Goal: Information Seeking & Learning: Learn about a topic

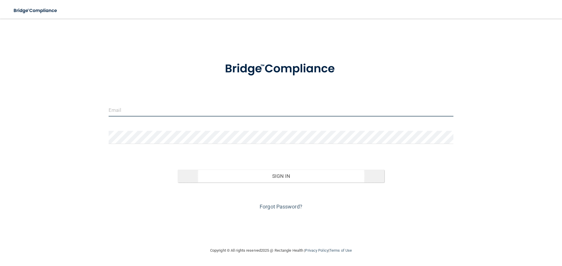
type input "[EMAIL_ADDRESS][DOMAIN_NAME]"
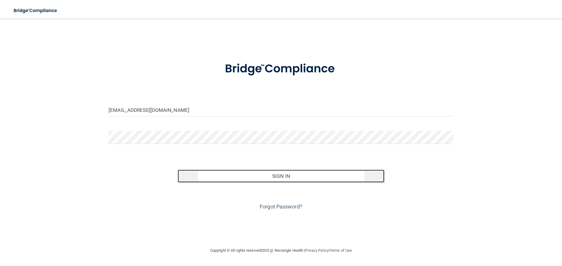
click at [286, 174] on button "Sign In" at bounding box center [281, 176] width 207 height 13
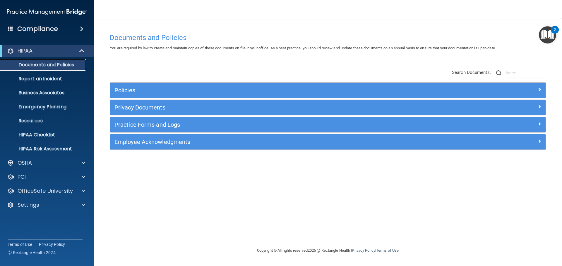
click at [24, 63] on p "Documents and Policies" at bounding box center [44, 65] width 80 height 6
click at [174, 23] on main "Documents and Policies You are required by law to create and maintain copies of…" at bounding box center [328, 143] width 468 height 248
click at [30, 165] on p "OSHA" at bounding box center [25, 163] width 15 height 7
click at [38, 53] on div "HIPAA" at bounding box center [39, 50] width 72 height 7
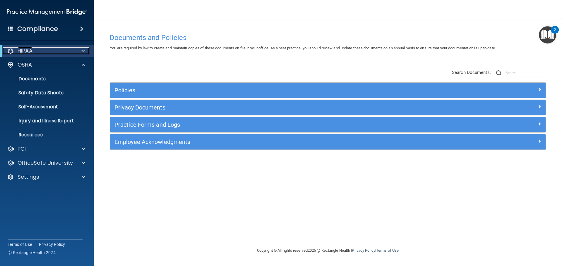
click at [38, 53] on div "HIPAA" at bounding box center [39, 50] width 72 height 7
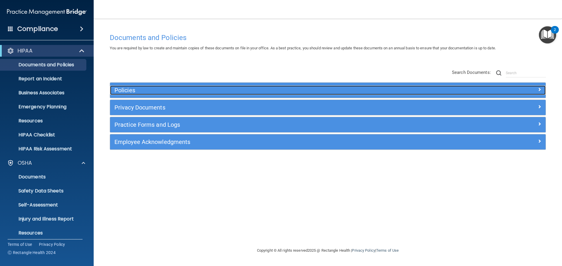
click at [540, 90] on span at bounding box center [539, 89] width 4 height 7
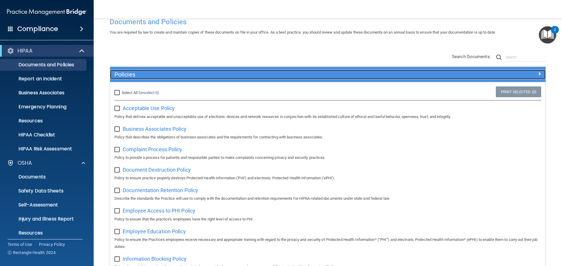
scroll to position [58, 0]
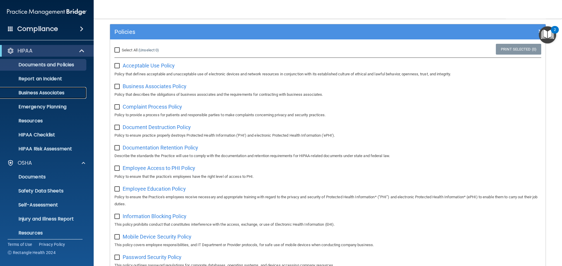
click at [37, 92] on p "Business Associates" at bounding box center [44, 93] width 80 height 6
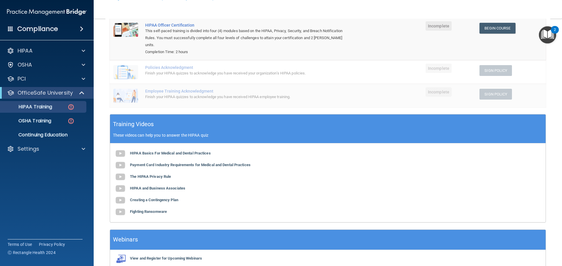
scroll to position [108, 0]
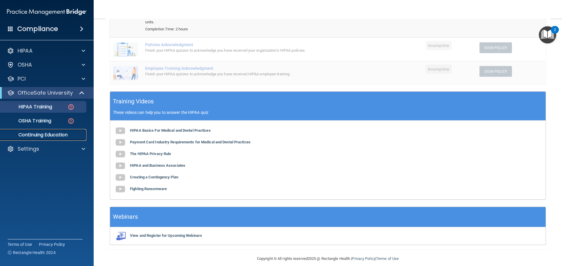
click at [53, 138] on p "Continuing Education" at bounding box center [44, 135] width 80 height 6
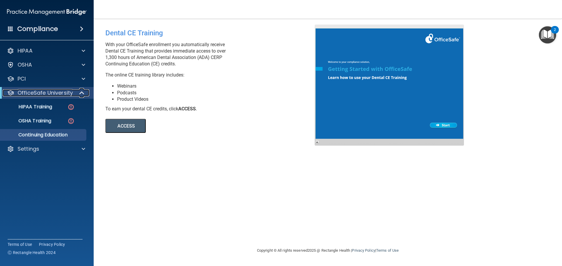
click at [81, 94] on span at bounding box center [82, 93] width 5 height 7
